Goal: Task Accomplishment & Management: Manage account settings

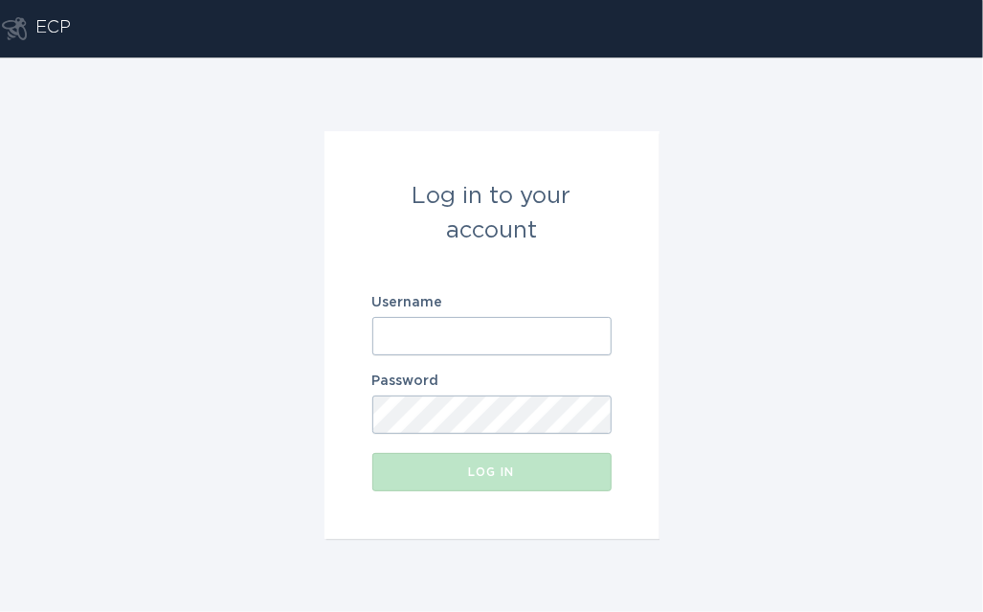
paste input "[EMAIL_ADDRESS][DOMAIN_NAME]"
type input "[EMAIL_ADDRESS][DOMAIN_NAME]"
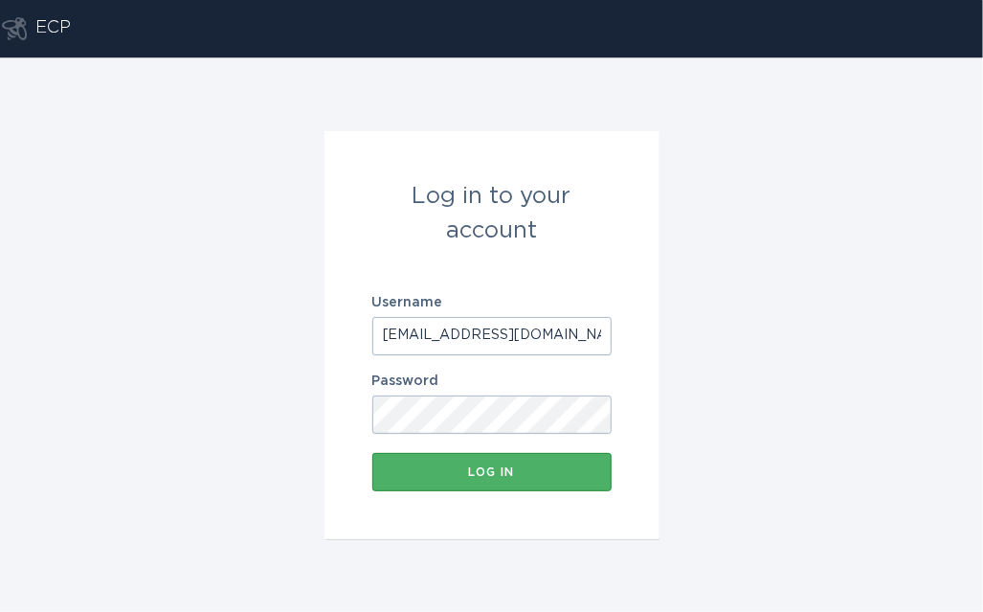
click at [464, 488] on button "Log in" at bounding box center [491, 472] width 239 height 38
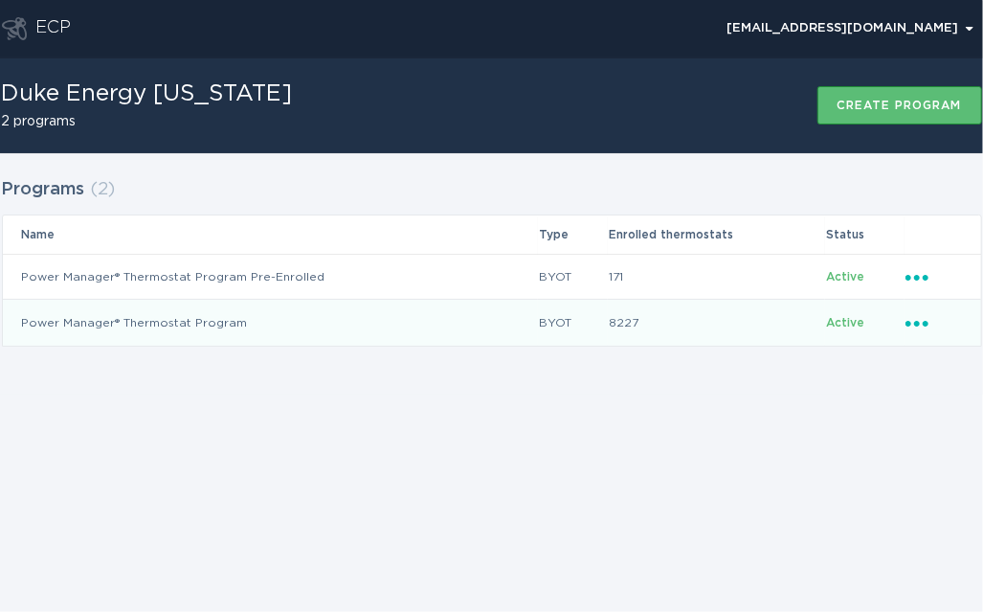
click at [915, 321] on icon "Popover menu" at bounding box center [916, 324] width 23 height 6
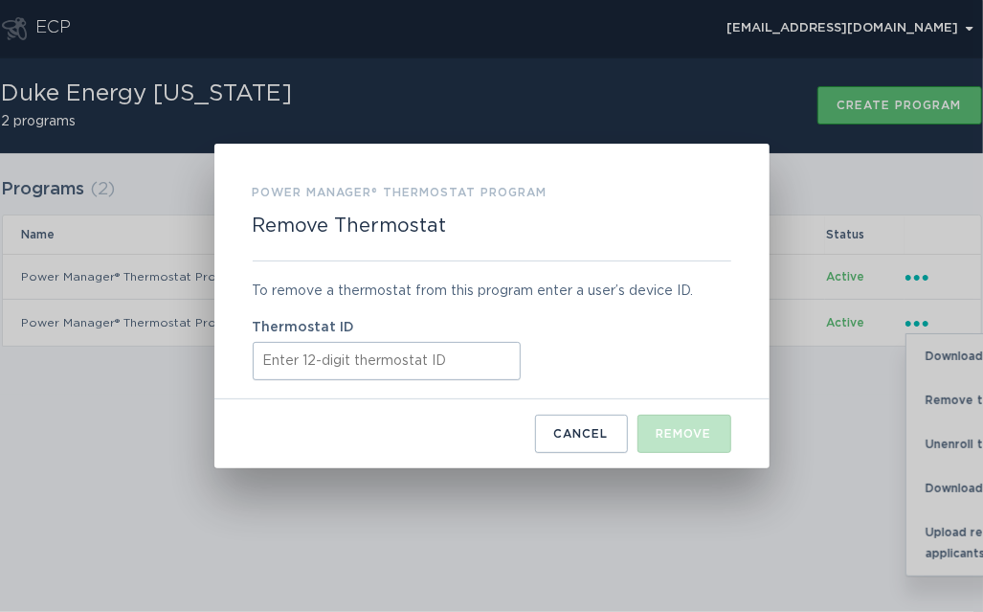
click at [389, 350] on input "Thermostat ID" at bounding box center [387, 361] width 268 height 38
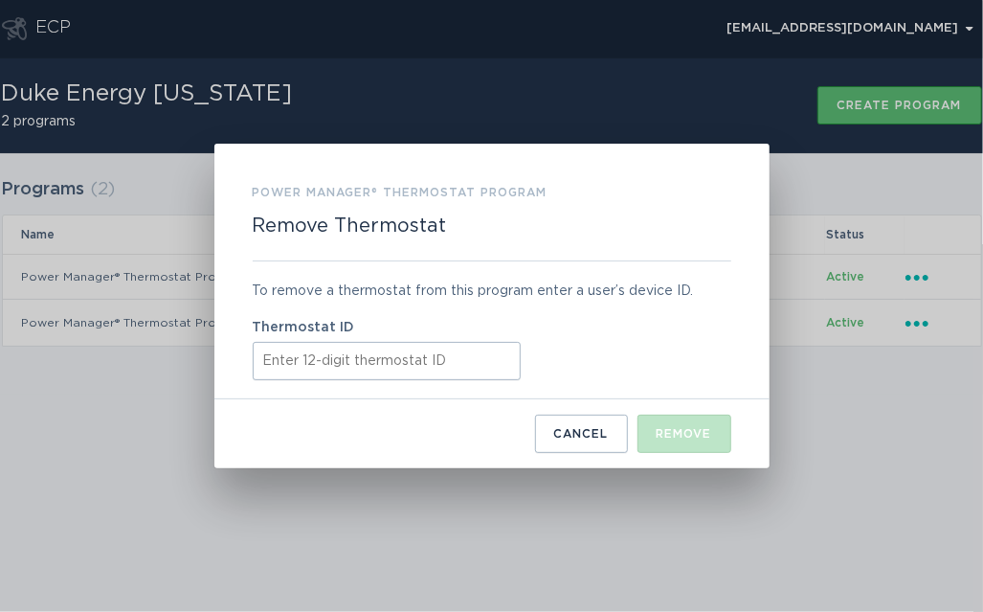
paste input "531669536066"
type input "531669536066"
click at [683, 439] on div "Remove" at bounding box center [685, 433] width 56 height 11
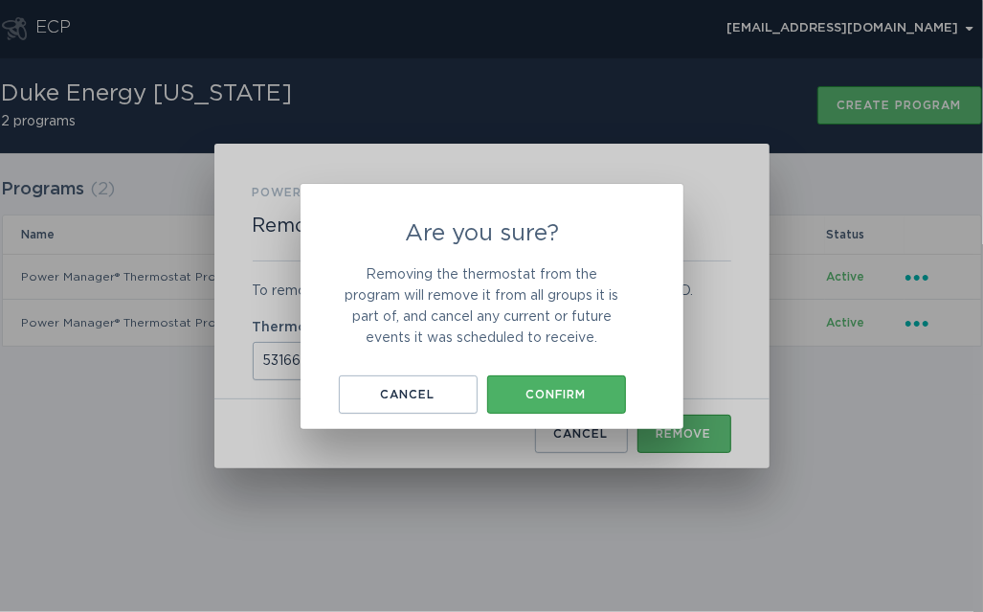
click at [567, 395] on div "Confirm" at bounding box center [557, 394] width 120 height 11
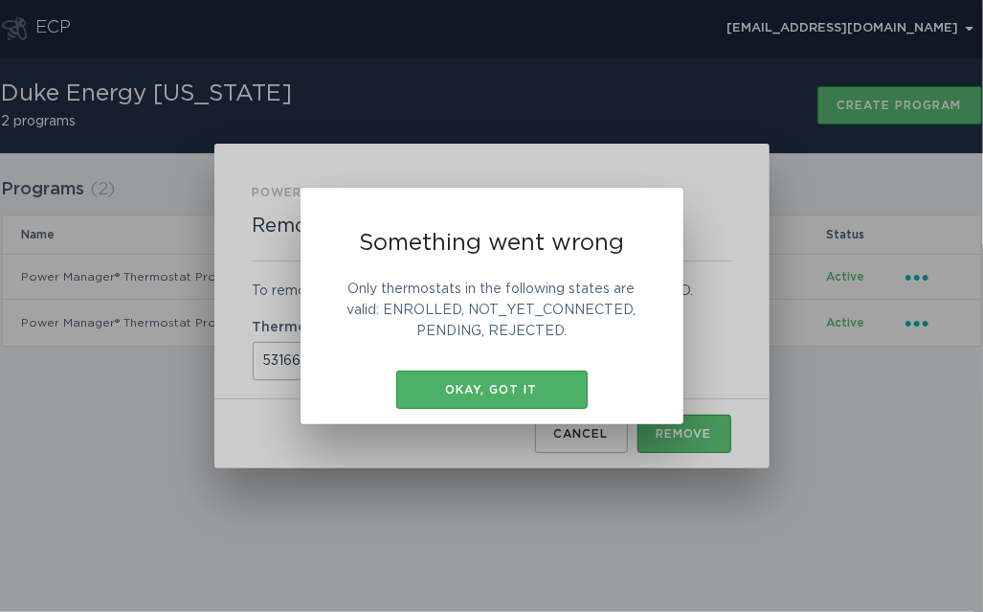
click at [522, 383] on button "Okay, got it" at bounding box center [491, 389] width 191 height 38
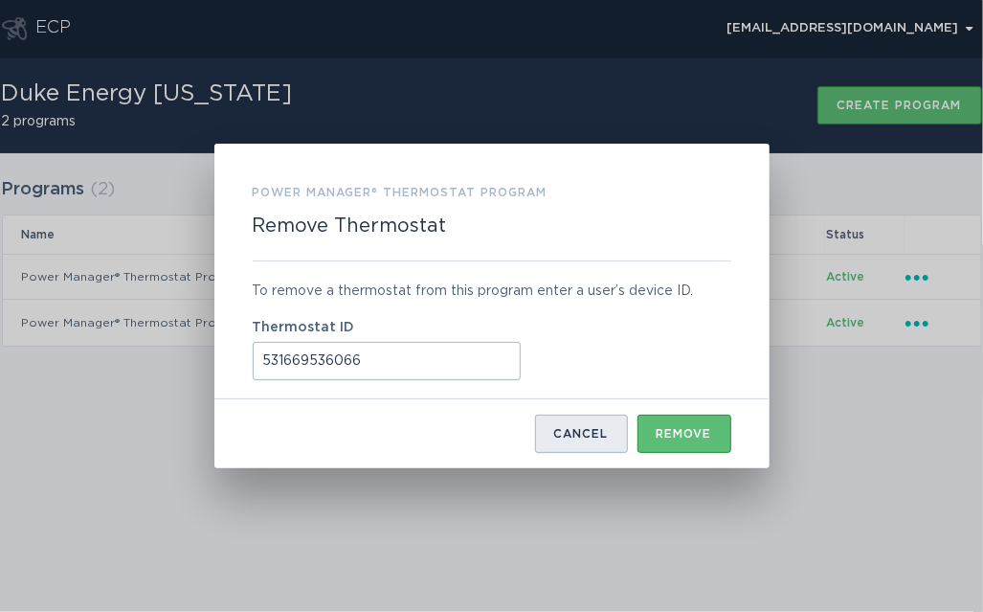
click at [556, 437] on div "Cancel" at bounding box center [581, 433] width 55 height 11
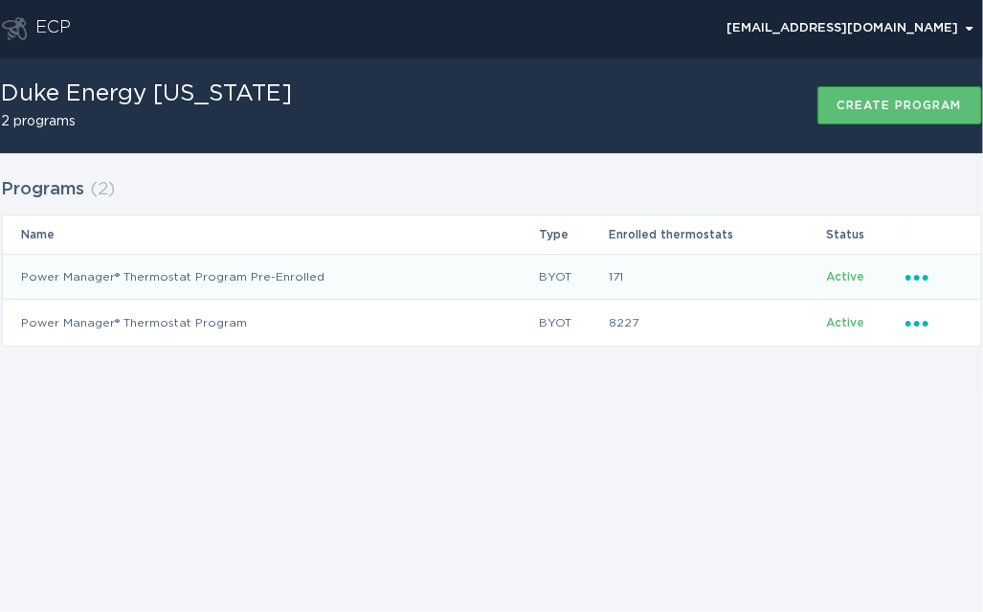
click at [924, 278] on icon "Popover menu" at bounding box center [916, 278] width 23 height 6
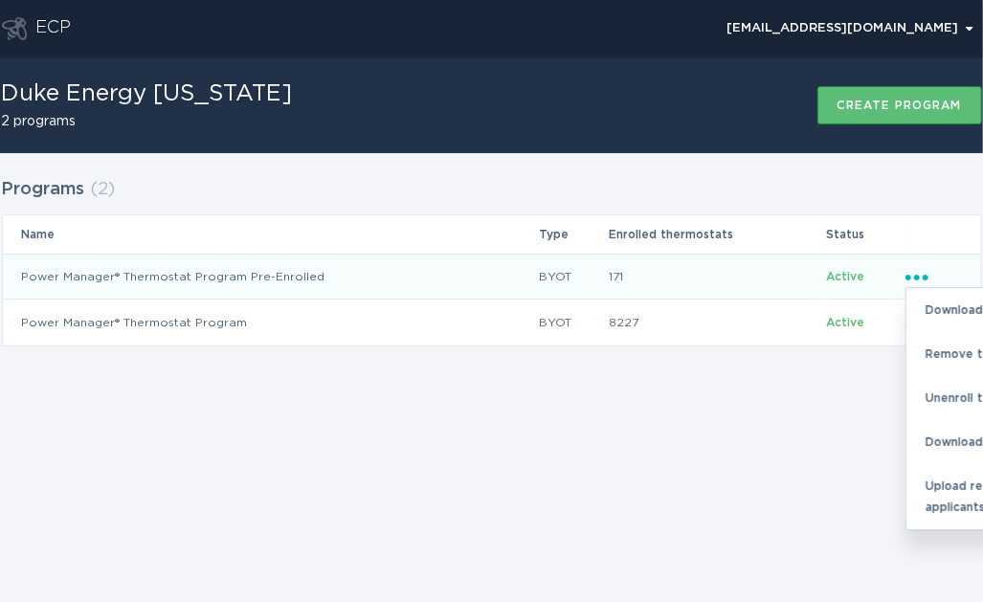
click at [613, 385] on div "Programs ( 2 ) Name Type Enrolled thermostats Status Power Manager® Thermostat …" at bounding box center [491, 273] width 983 height 241
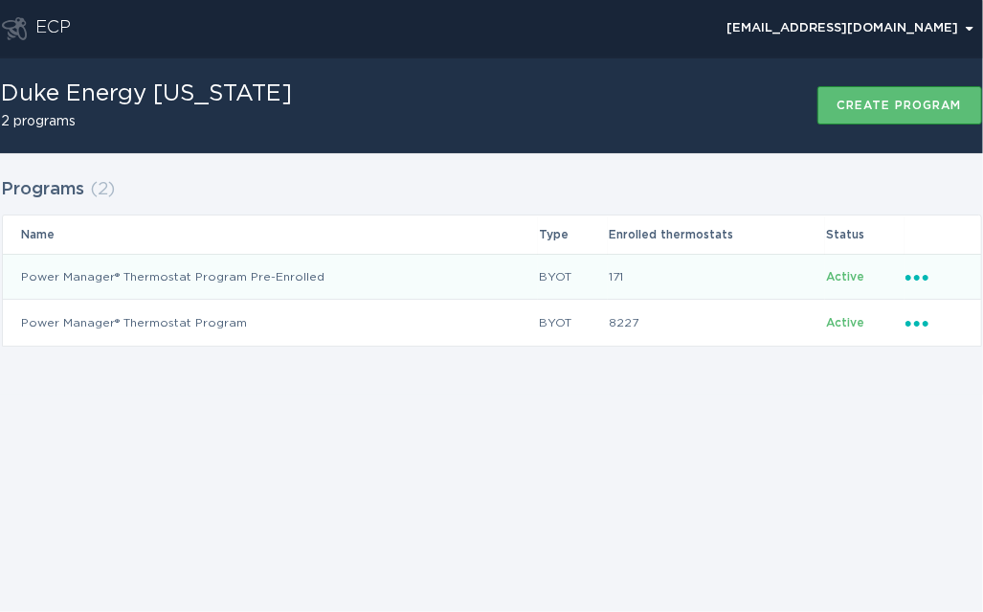
click at [919, 279] on icon "Ellipsis" at bounding box center [918, 274] width 27 height 16
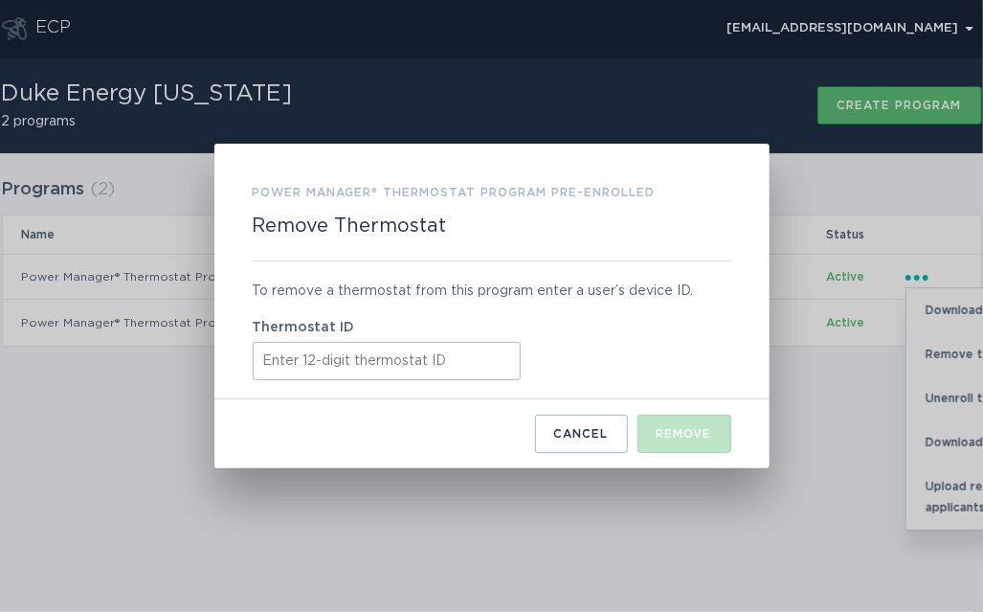
paste input "531669536066"
type input "531669536066"
click at [693, 438] on div "Remove" at bounding box center [685, 433] width 56 height 11
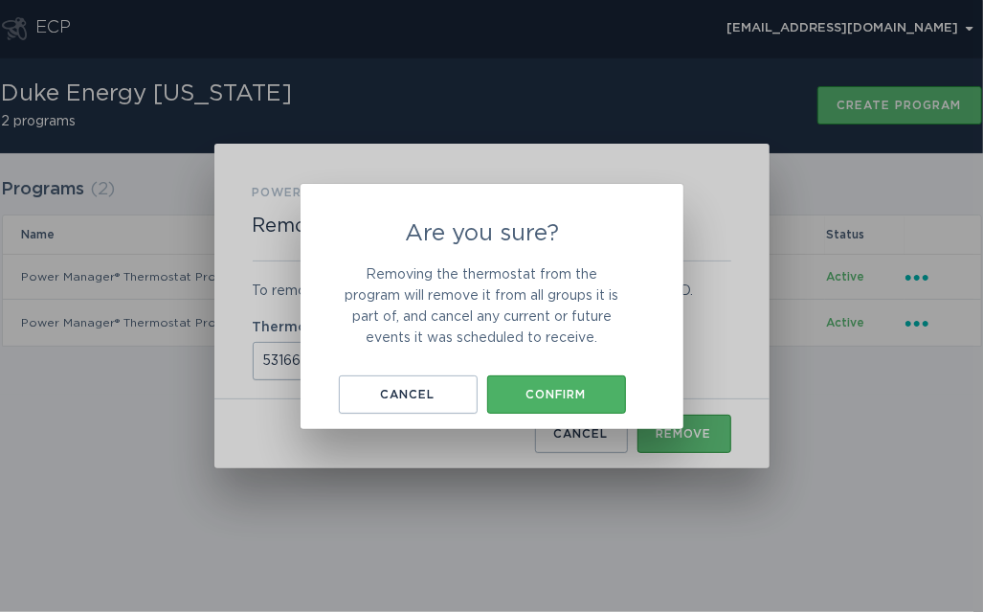
click at [542, 407] on button "Confirm" at bounding box center [556, 394] width 139 height 38
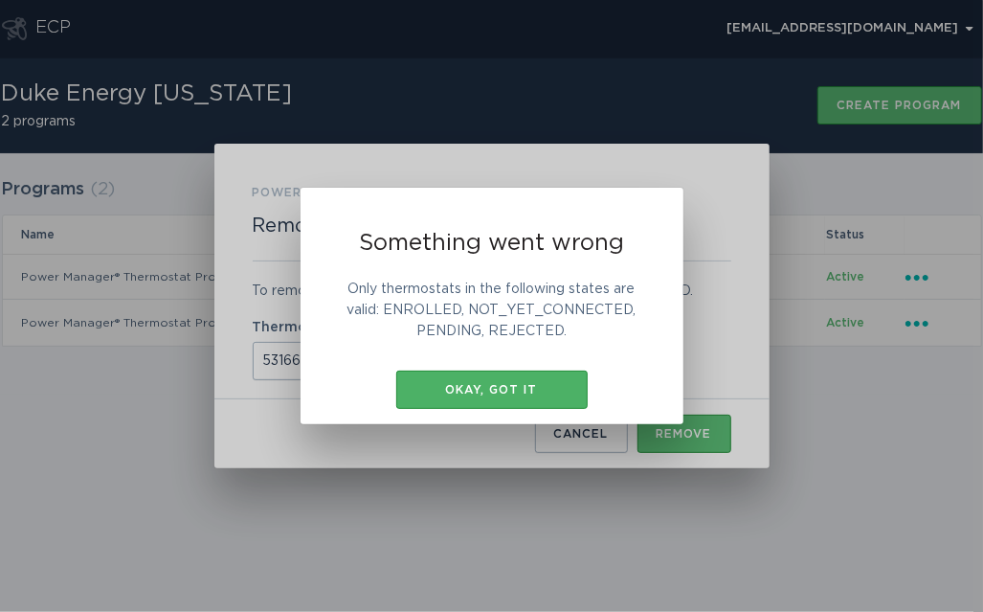
click at [519, 397] on button "Okay, got it" at bounding box center [491, 389] width 191 height 38
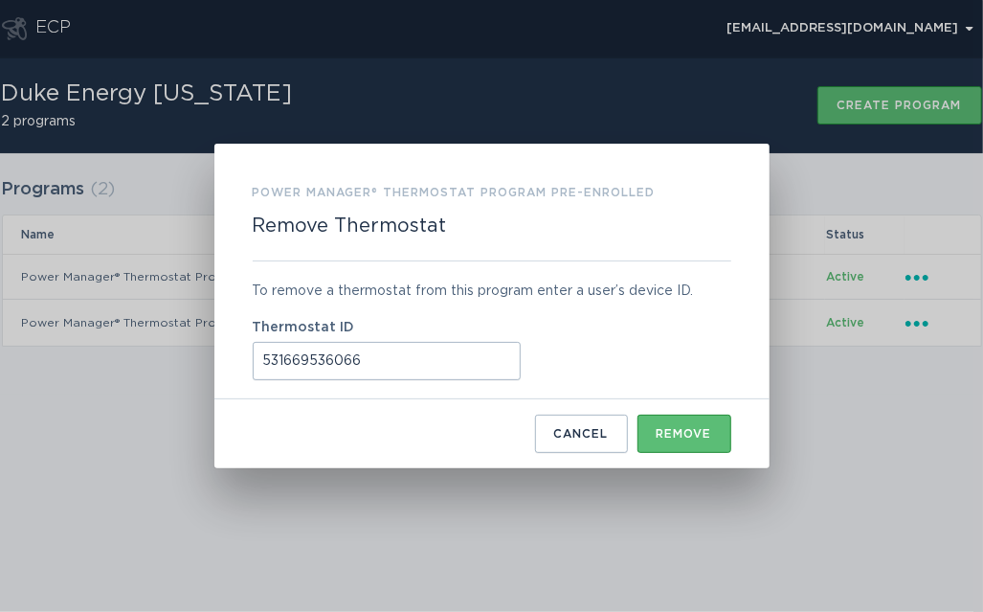
click at [600, 443] on button "Cancel" at bounding box center [581, 433] width 93 height 38
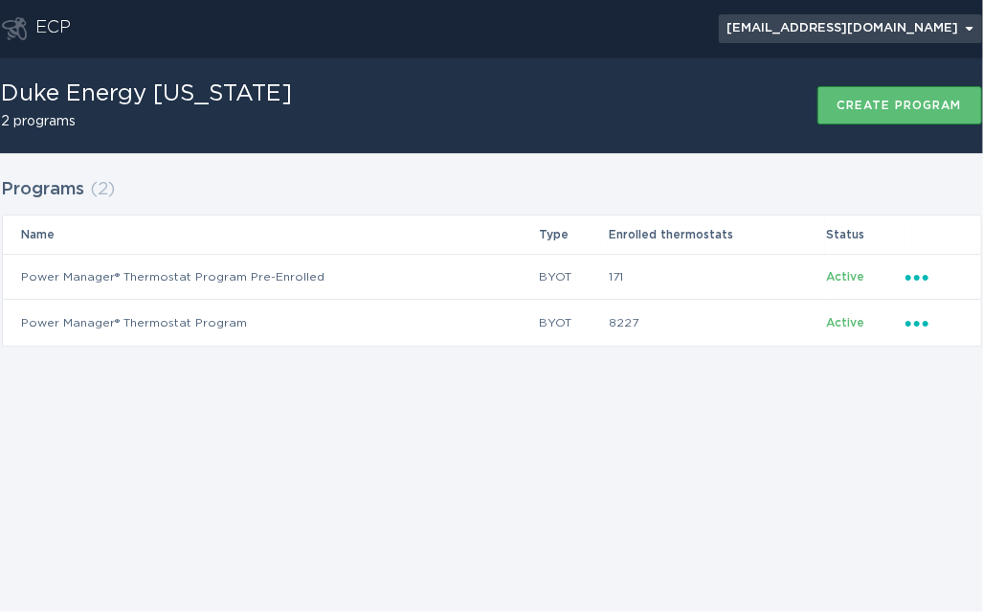
click at [967, 31] on div "[EMAIL_ADDRESS][DOMAIN_NAME] Chevron" at bounding box center [850, 28] width 246 height 11
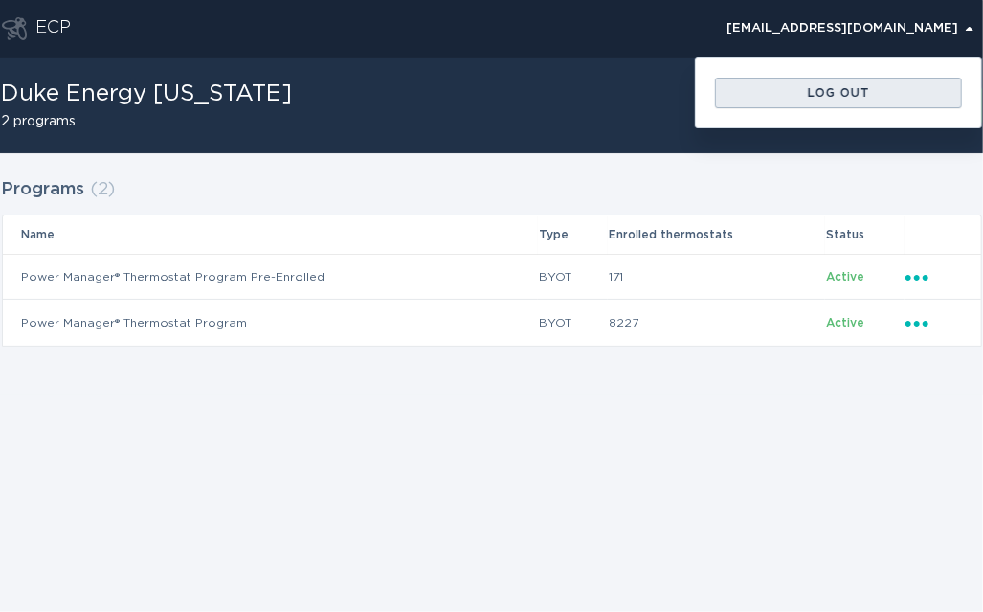
click at [924, 104] on button "Log out" at bounding box center [838, 93] width 247 height 31
